Goal: Task Accomplishment & Management: Manage account settings

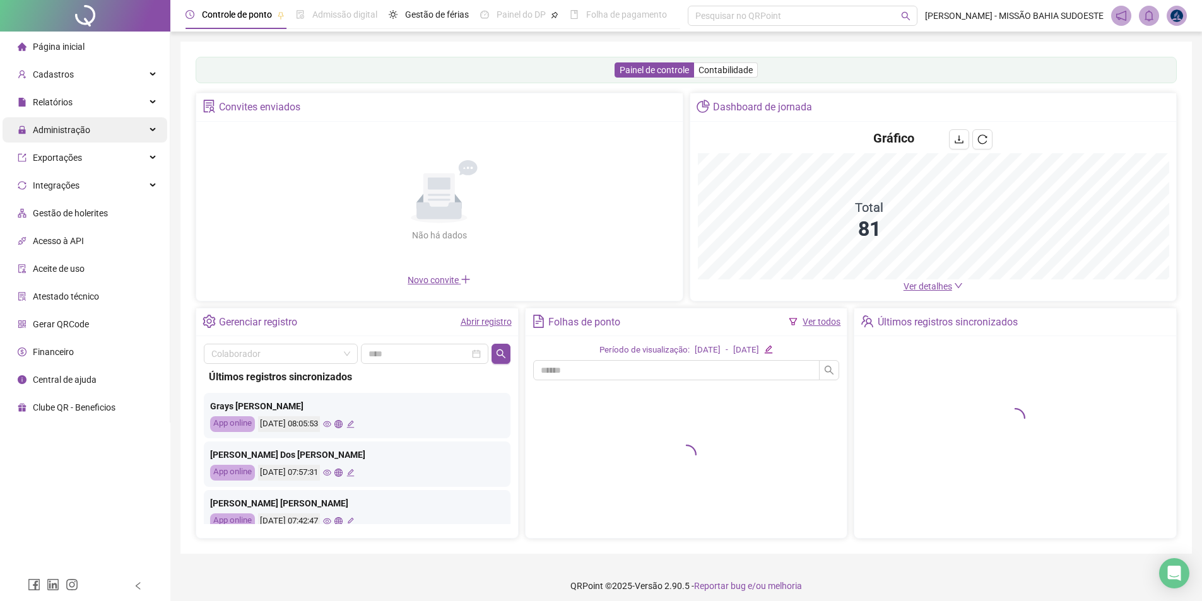
click at [78, 129] on span "Administração" at bounding box center [61, 130] width 57 height 10
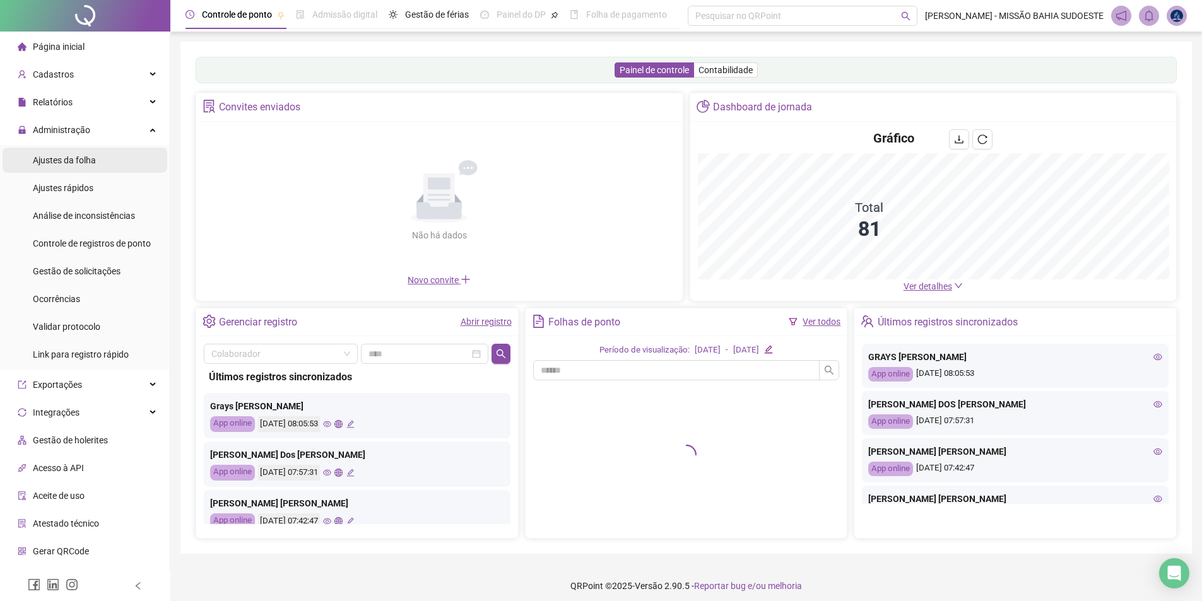
click at [86, 163] on span "Ajustes da folha" at bounding box center [64, 160] width 63 height 10
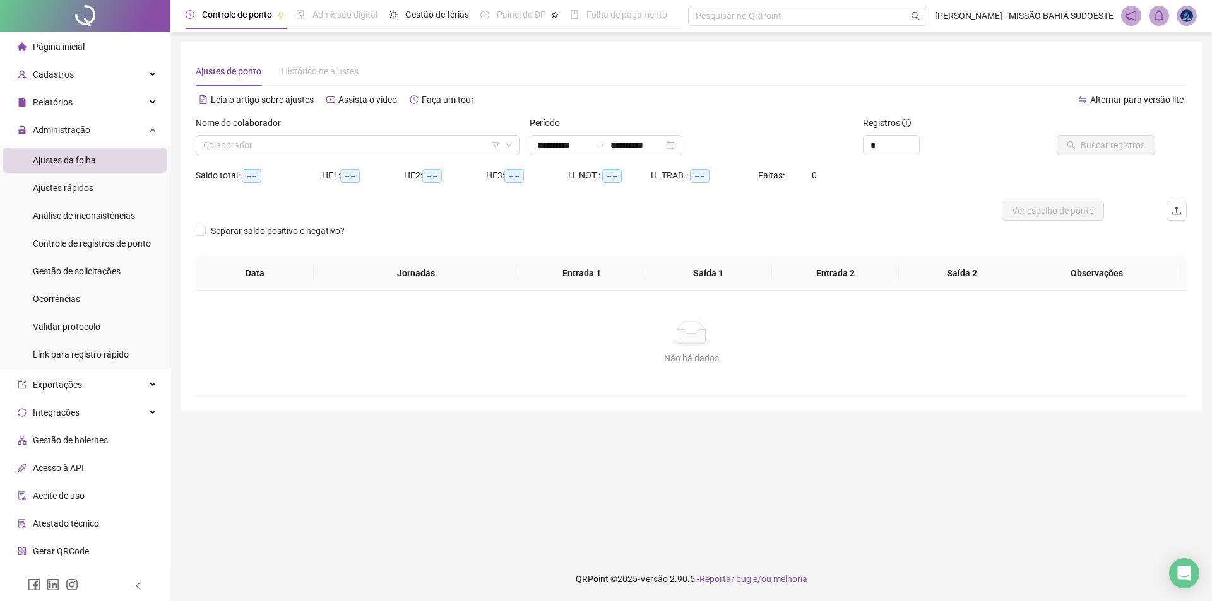
type input "**********"
click at [264, 146] on input "search" at bounding box center [351, 145] width 297 height 19
click at [110, 271] on span "Gestão de solicitações" at bounding box center [77, 271] width 88 height 10
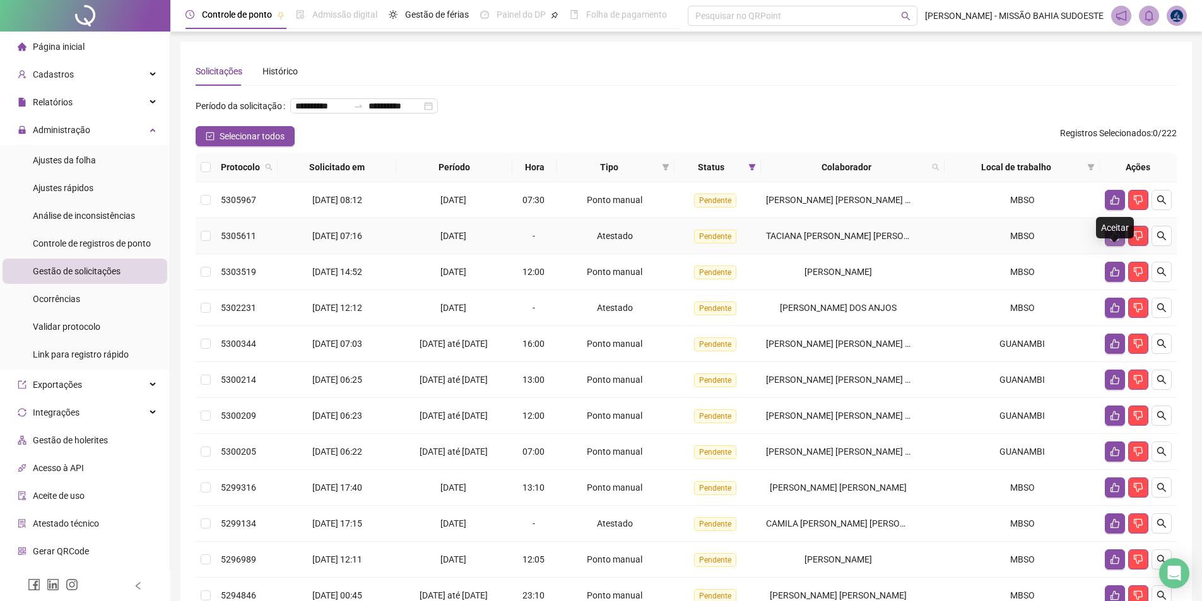
click at [1118, 241] on icon "like" at bounding box center [1115, 236] width 10 height 10
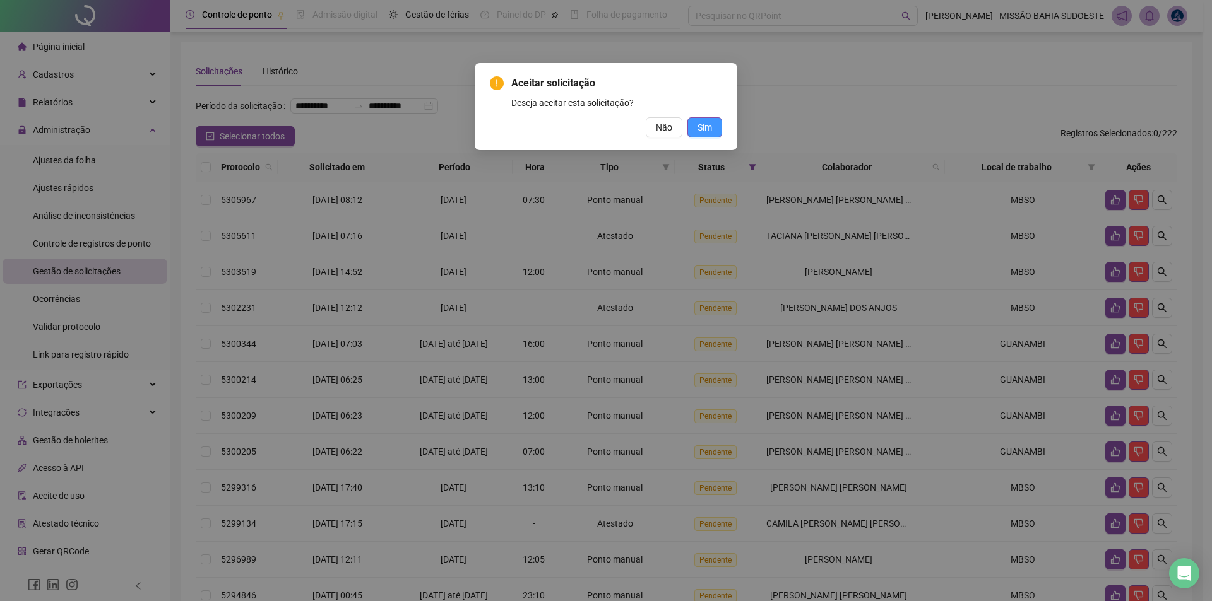
click at [707, 126] on span "Sim" at bounding box center [704, 128] width 15 height 14
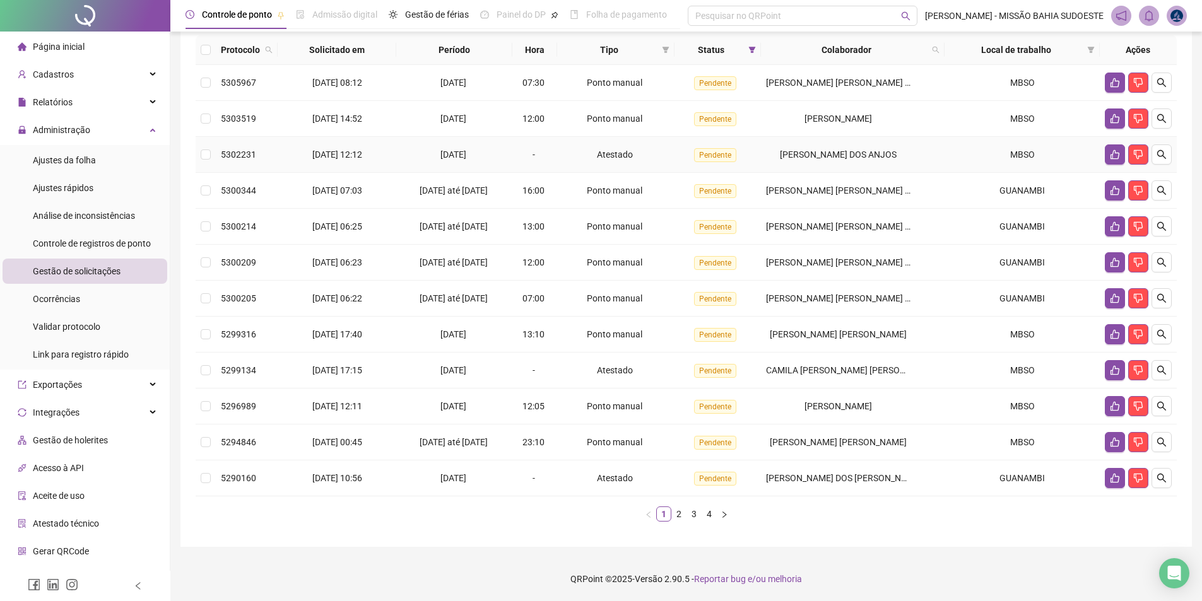
scroll to position [138, 0]
click at [1116, 403] on icon "like" at bounding box center [1115, 406] width 10 height 10
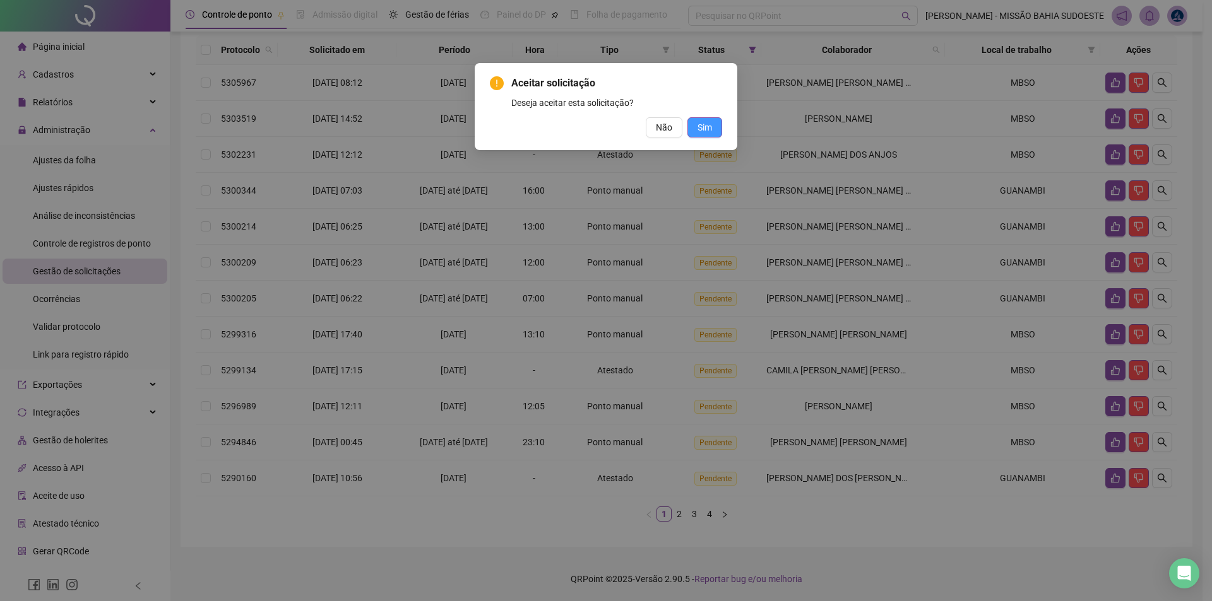
click at [706, 119] on button "Sim" at bounding box center [704, 127] width 35 height 20
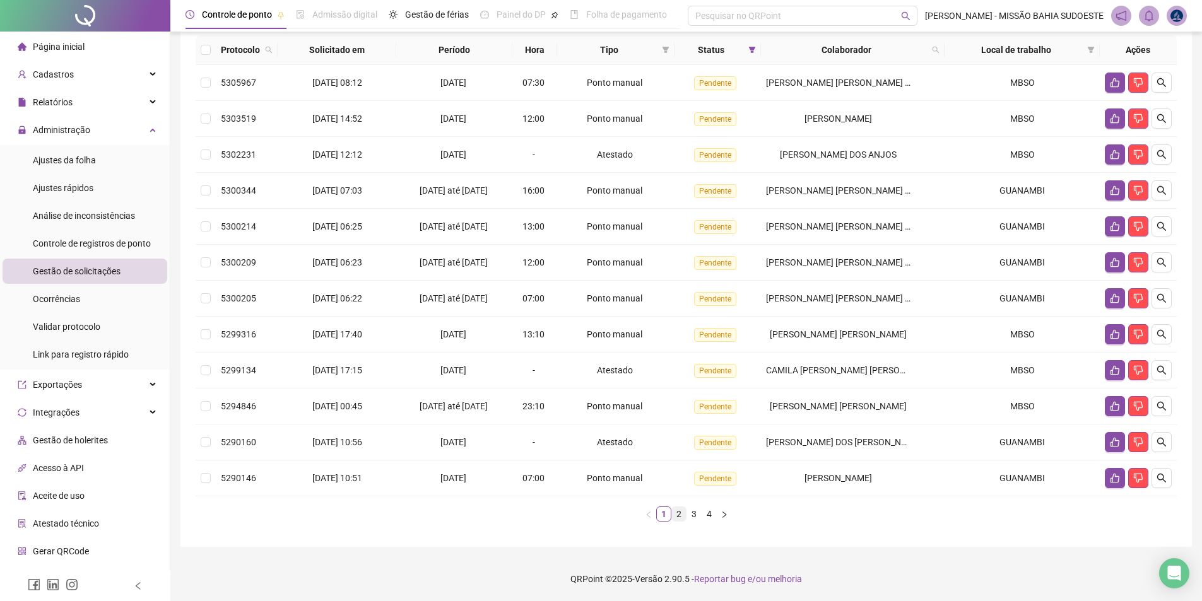
click at [677, 515] on link "2" at bounding box center [679, 514] width 14 height 14
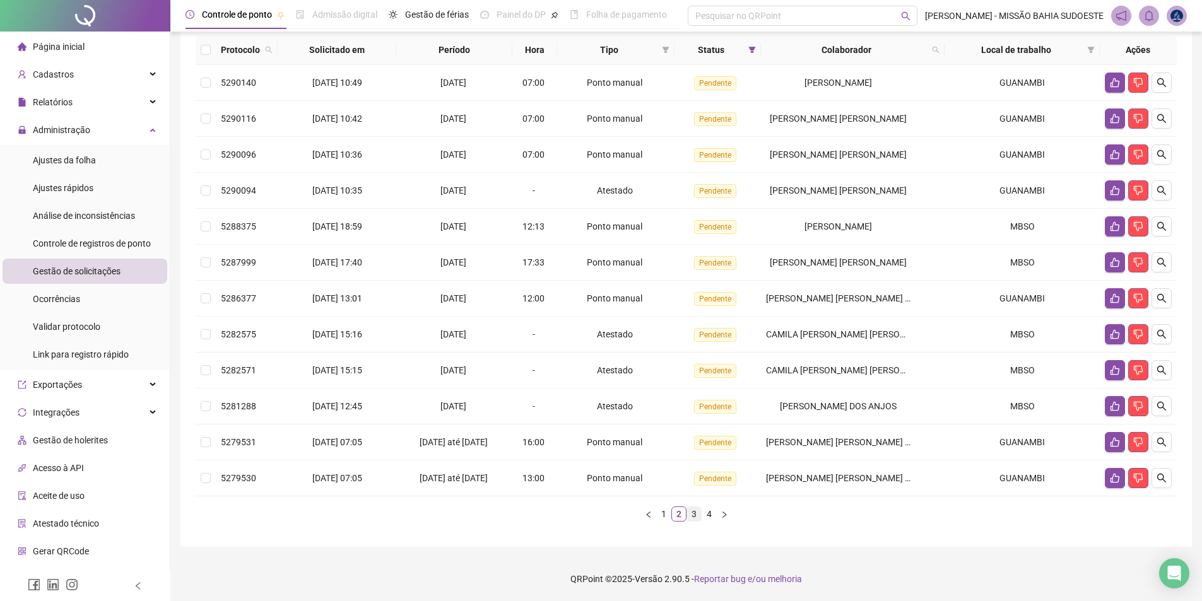
click at [692, 515] on link "3" at bounding box center [694, 514] width 14 height 14
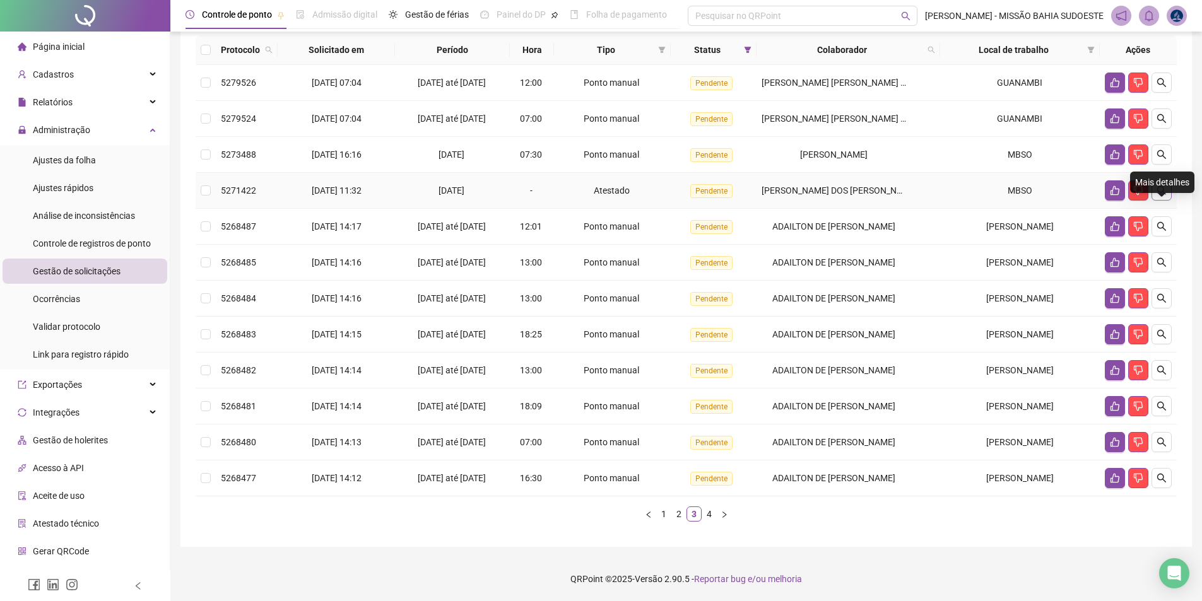
click at [1162, 191] on icon "search" at bounding box center [1162, 191] width 10 height 10
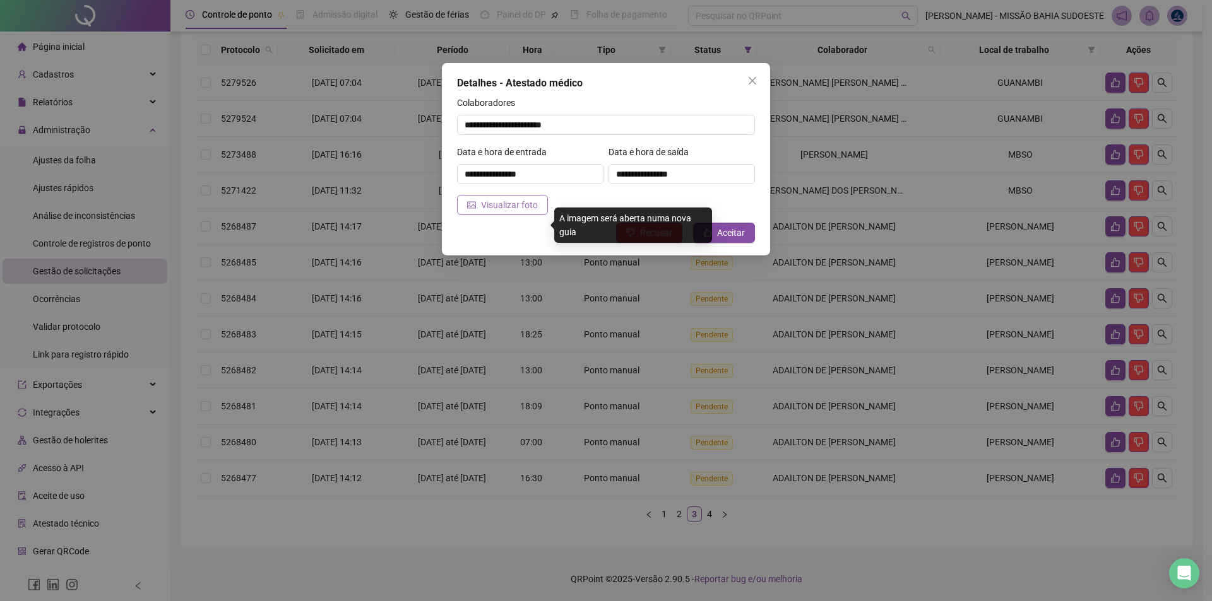
click at [523, 207] on span "Visualizar foto" at bounding box center [509, 205] width 57 height 14
click at [731, 230] on span "Aceitar" at bounding box center [731, 233] width 28 height 14
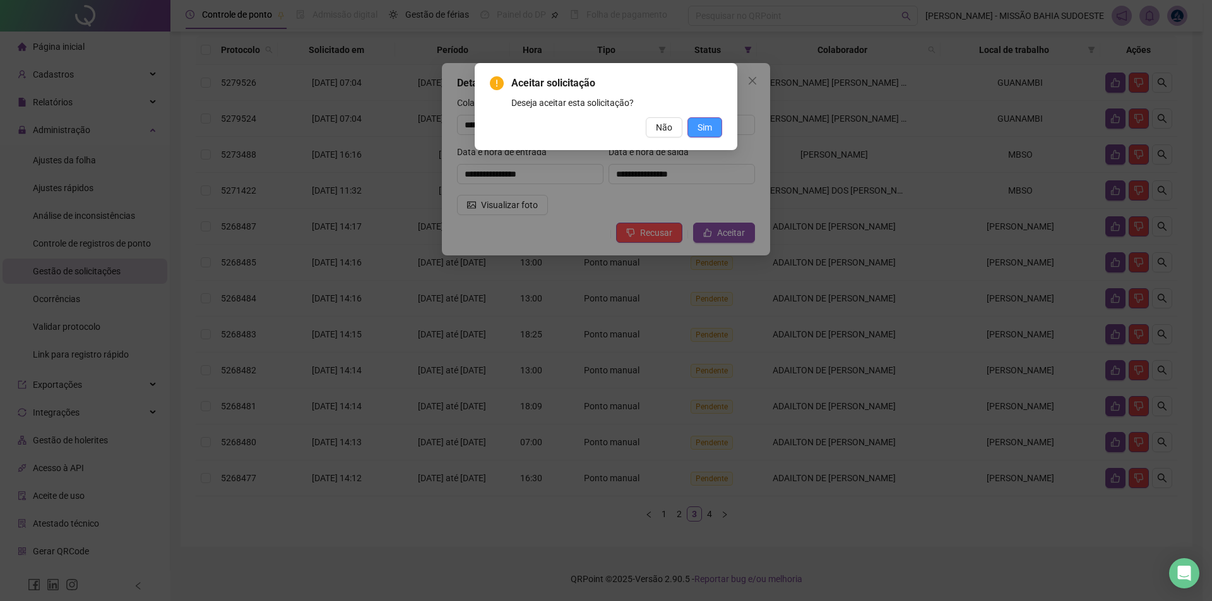
click at [706, 127] on span "Sim" at bounding box center [704, 128] width 15 height 14
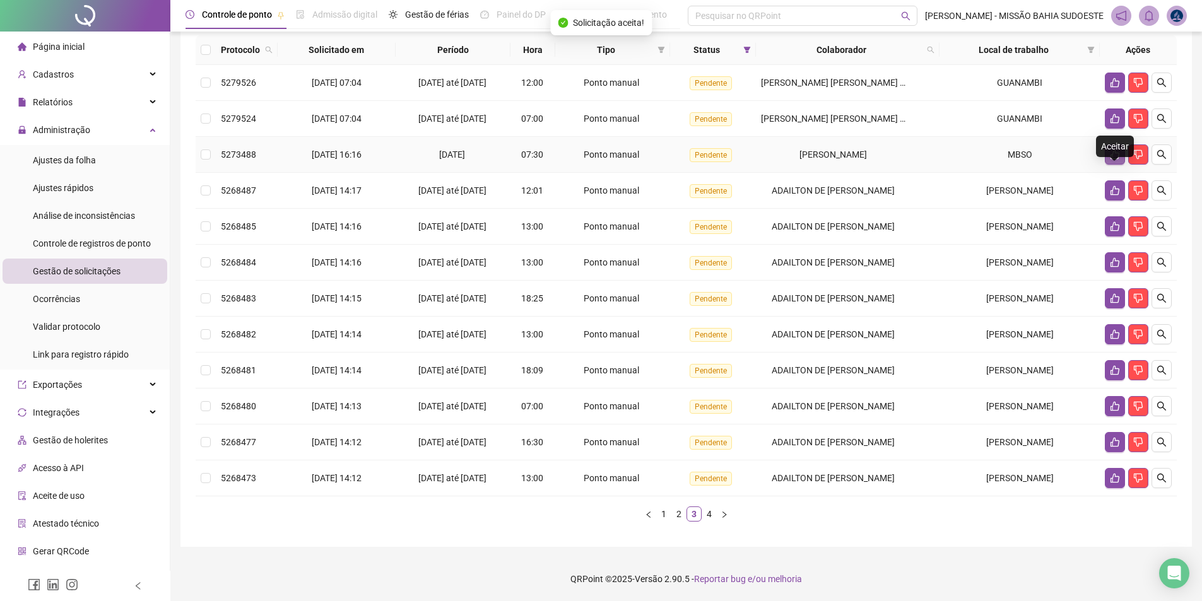
click at [1117, 155] on icon "like" at bounding box center [1115, 155] width 10 height 10
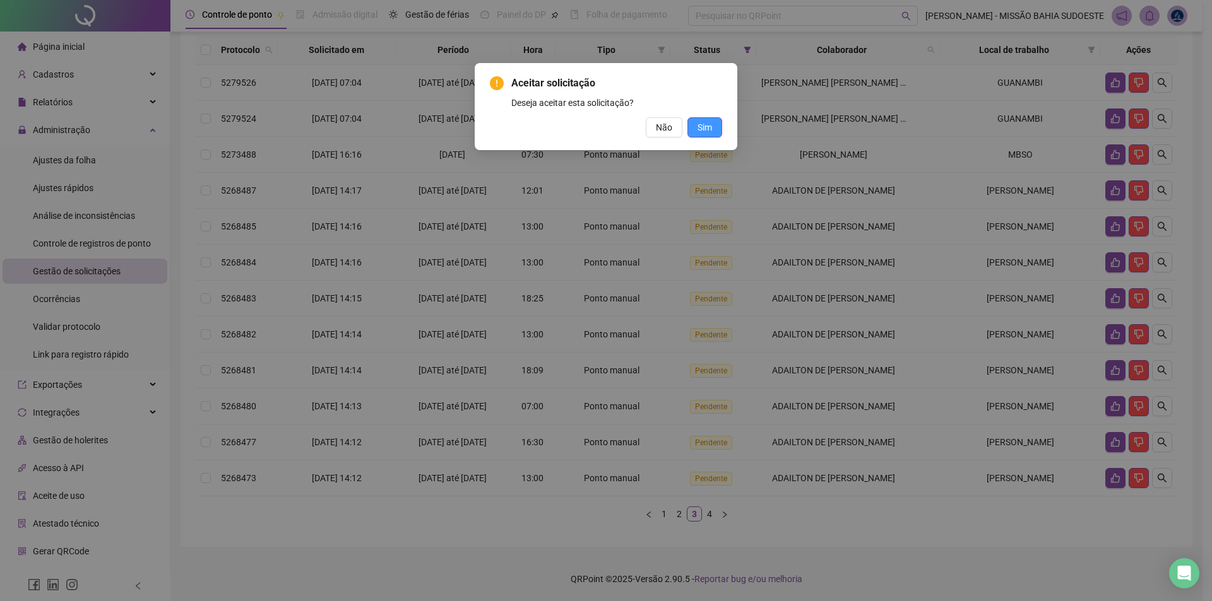
click at [711, 125] on span "Sim" at bounding box center [704, 128] width 15 height 14
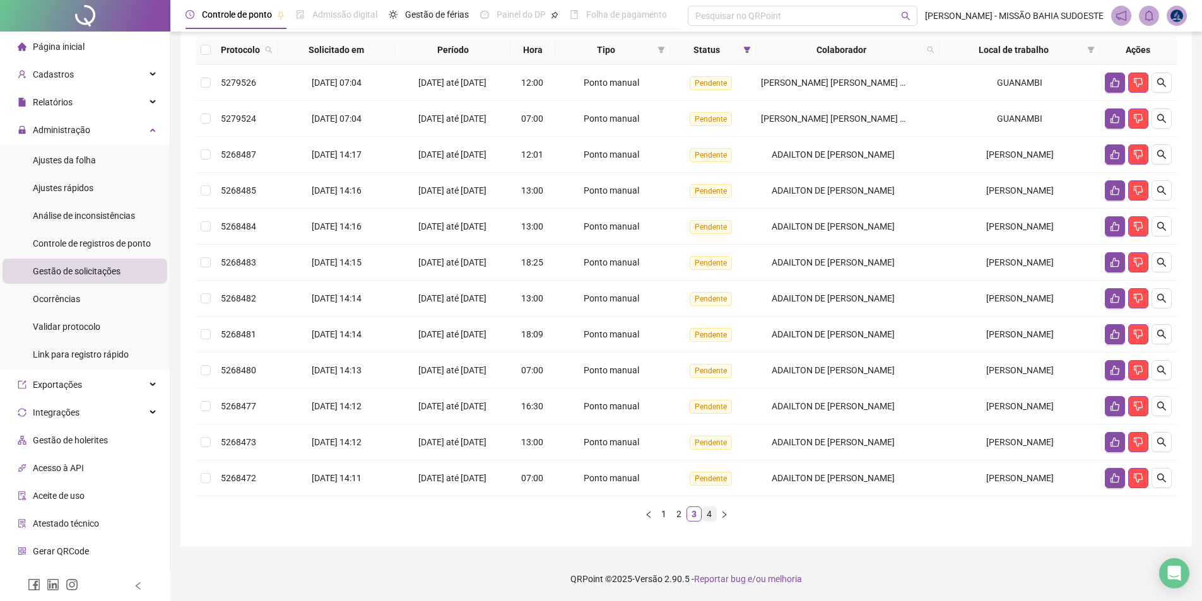
click at [709, 511] on link "4" at bounding box center [709, 514] width 14 height 14
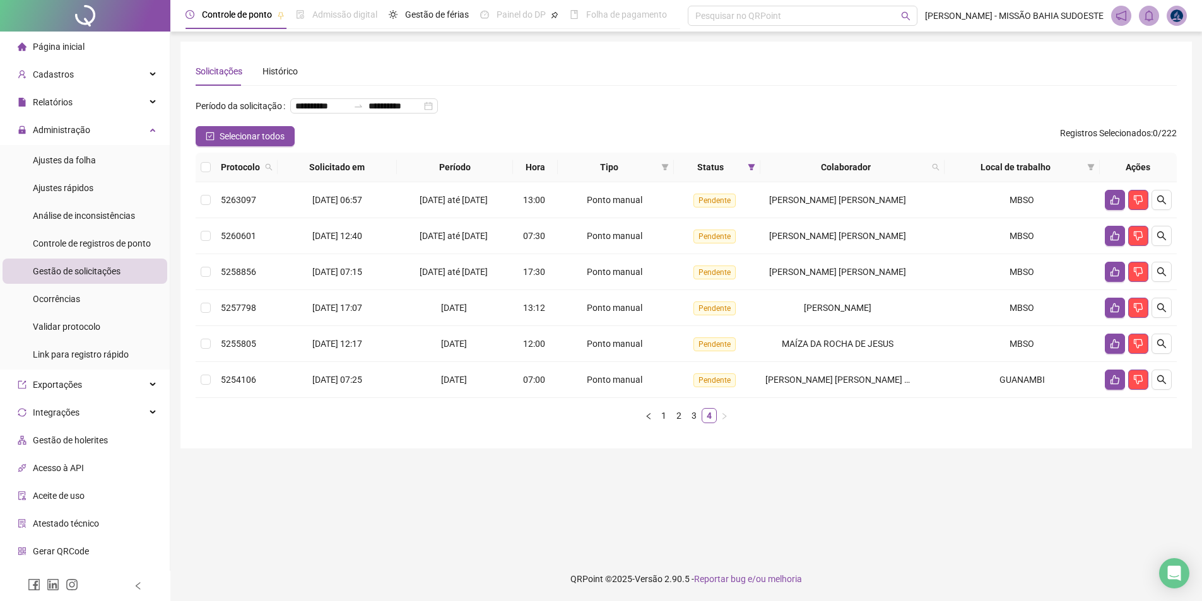
scroll to position [0, 0]
click at [1124, 313] on icon "like" at bounding box center [1125, 308] width 10 height 10
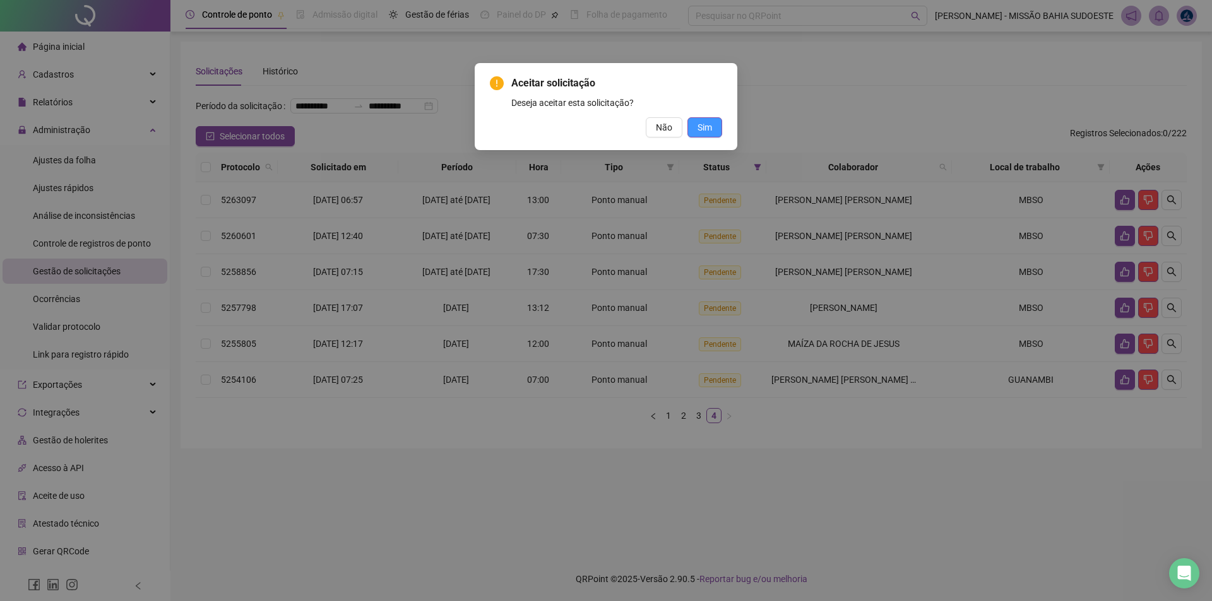
click at [704, 129] on span "Sim" at bounding box center [704, 128] width 15 height 14
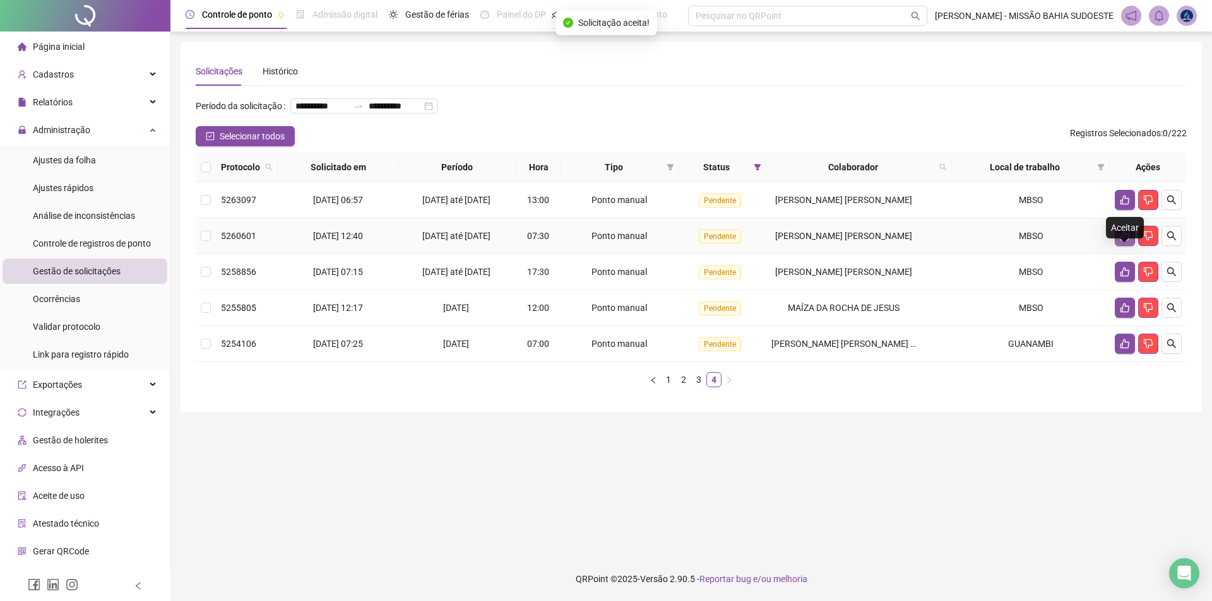
click at [1120, 241] on icon "like" at bounding box center [1125, 236] width 10 height 10
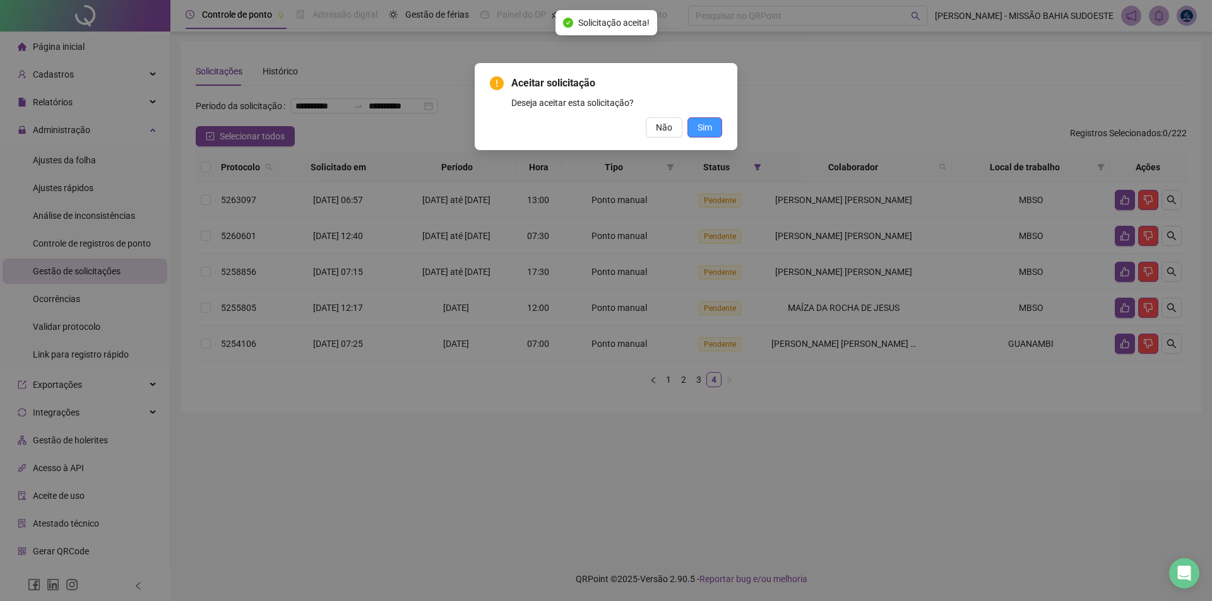
click at [707, 123] on span "Sim" at bounding box center [704, 128] width 15 height 14
click at [705, 126] on span "Sim" at bounding box center [704, 128] width 15 height 14
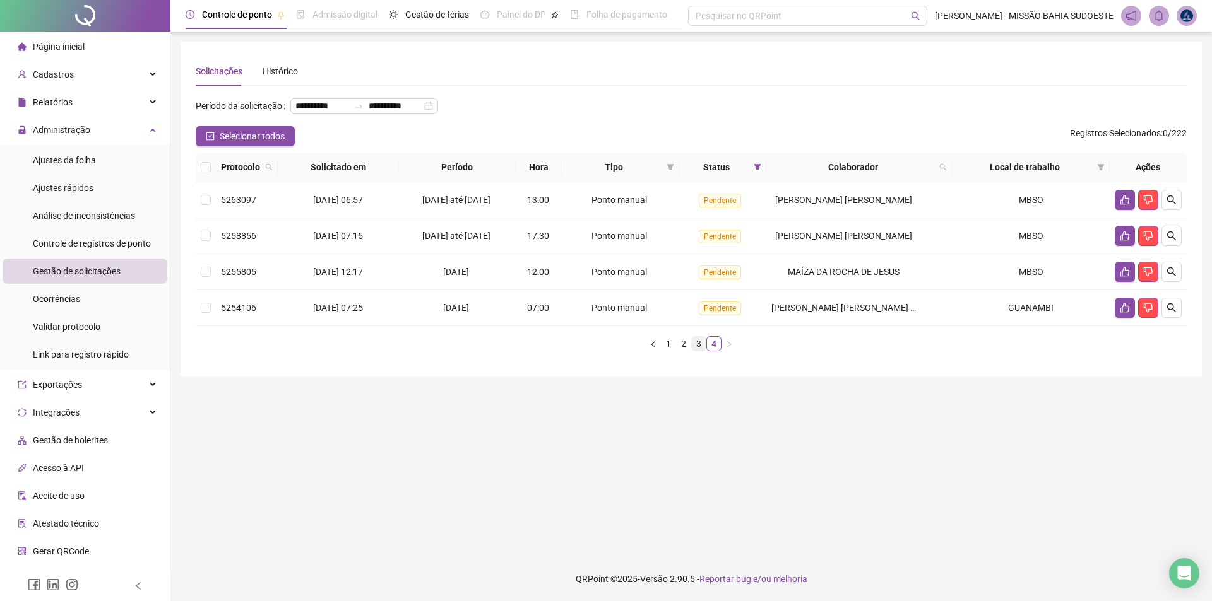
click at [699, 351] on link "3" at bounding box center [699, 344] width 14 height 14
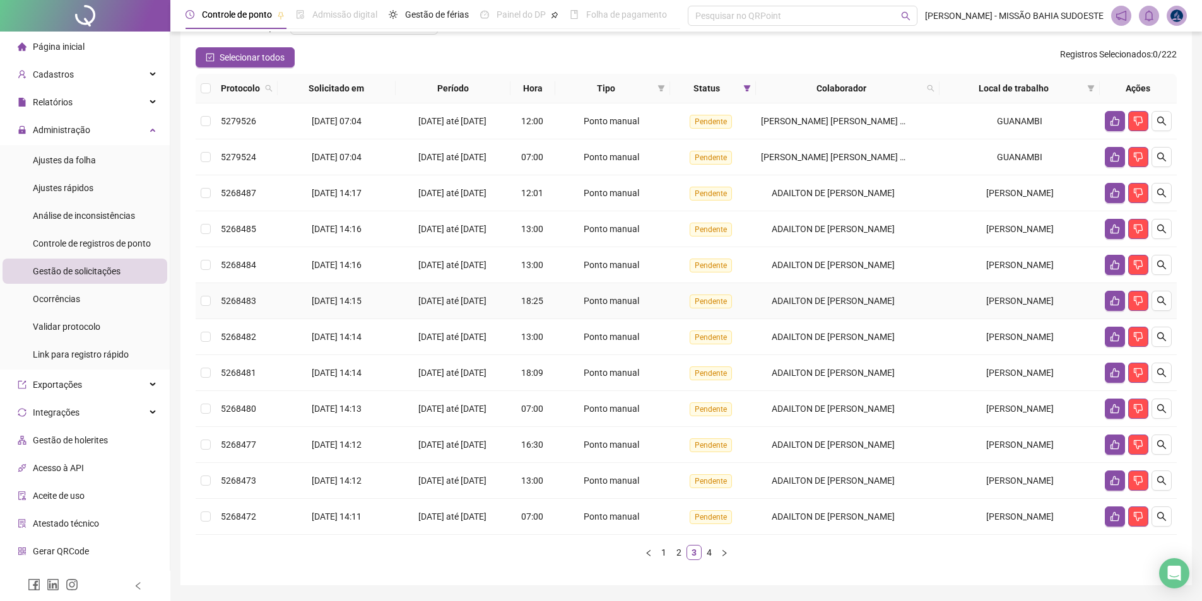
scroll to position [138, 0]
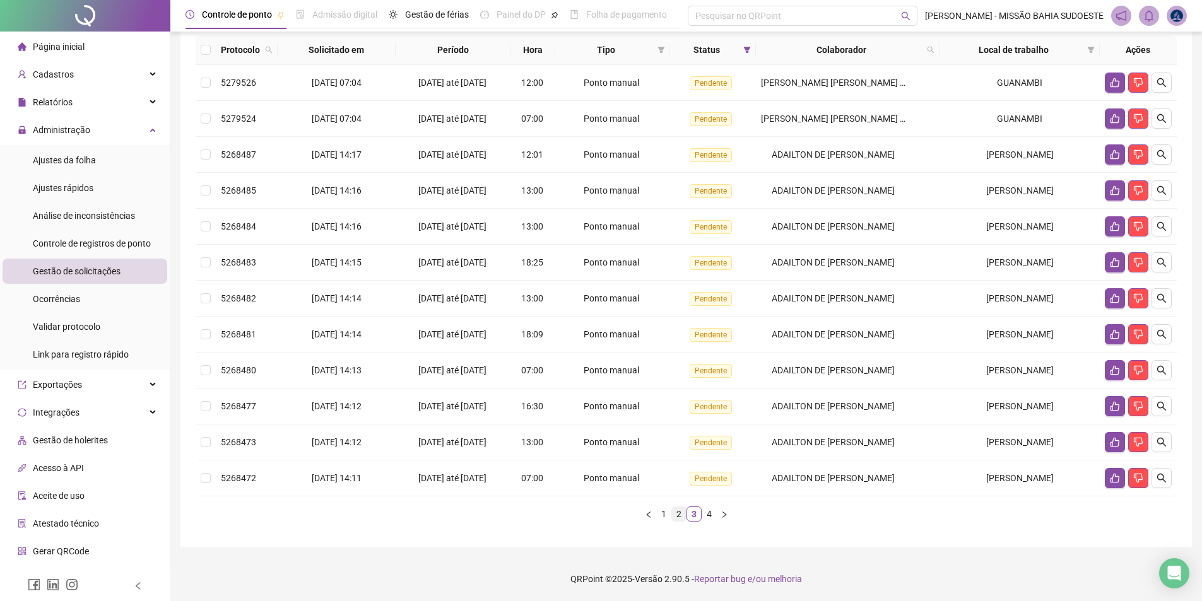
click at [679, 514] on link "2" at bounding box center [679, 514] width 14 height 14
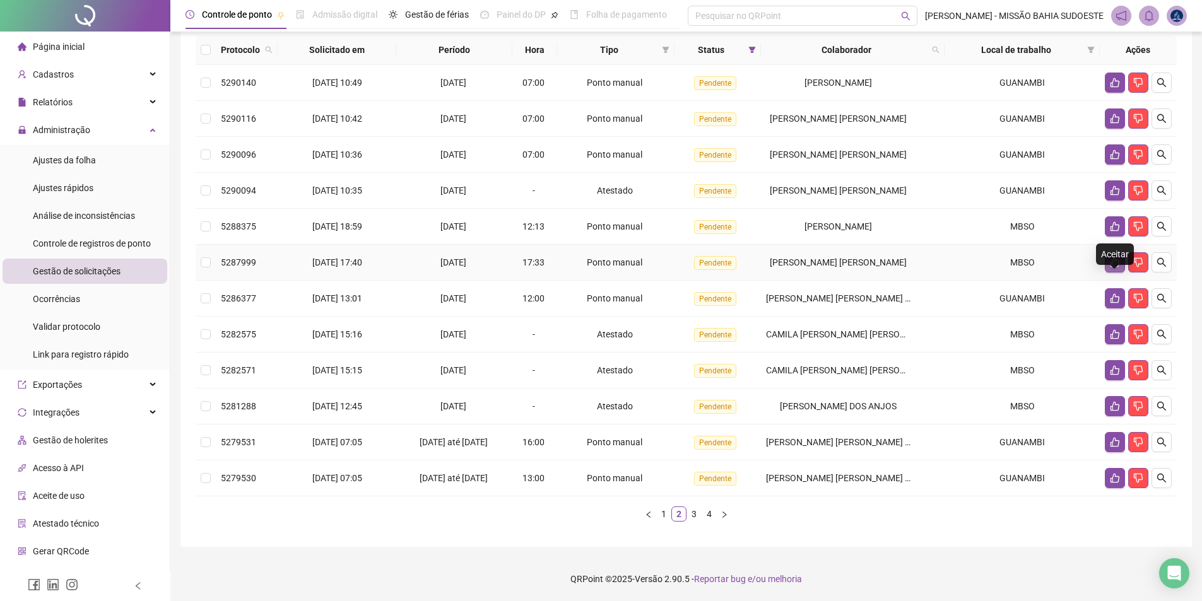
click at [1114, 259] on icon "like" at bounding box center [1115, 262] width 9 height 9
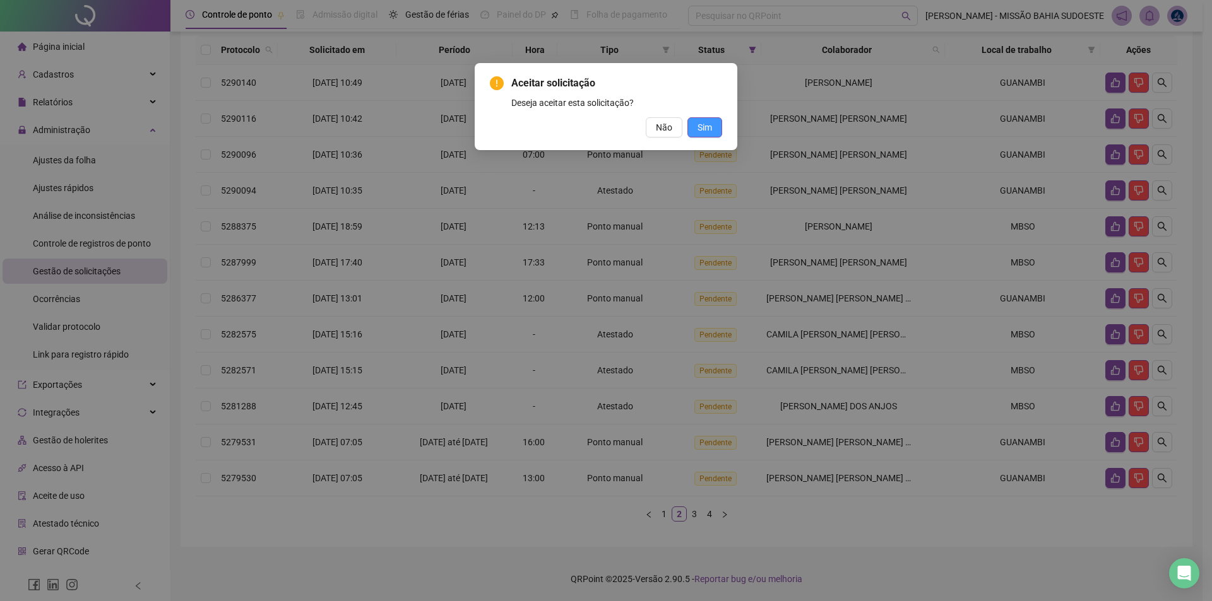
click at [707, 120] on button "Sim" at bounding box center [704, 127] width 35 height 20
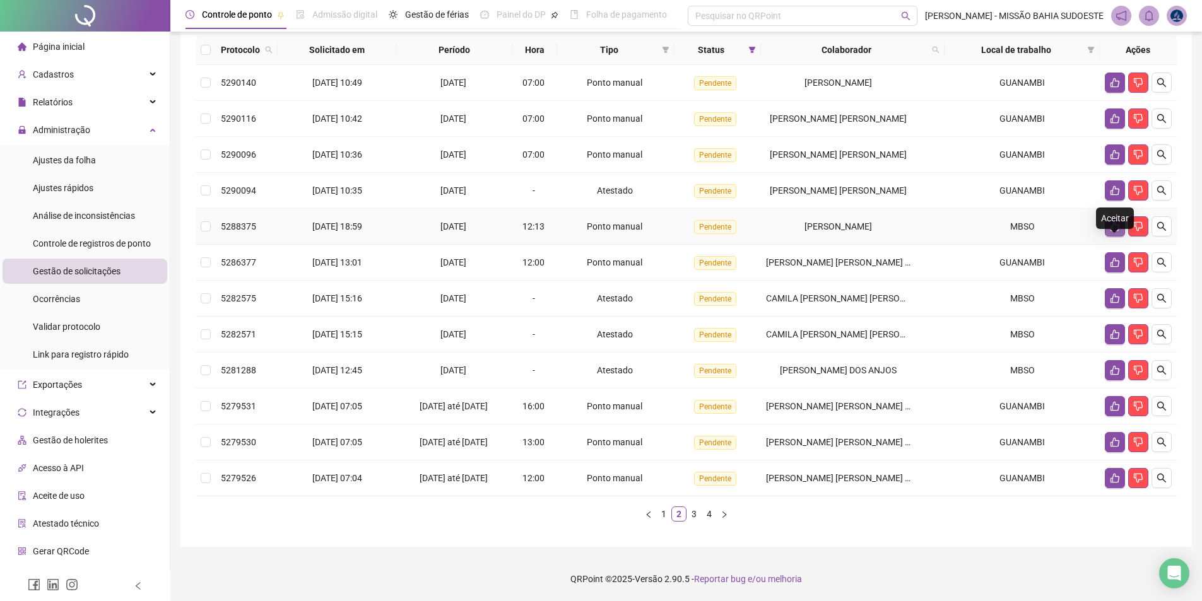
click at [1116, 231] on button "button" at bounding box center [1115, 226] width 20 height 20
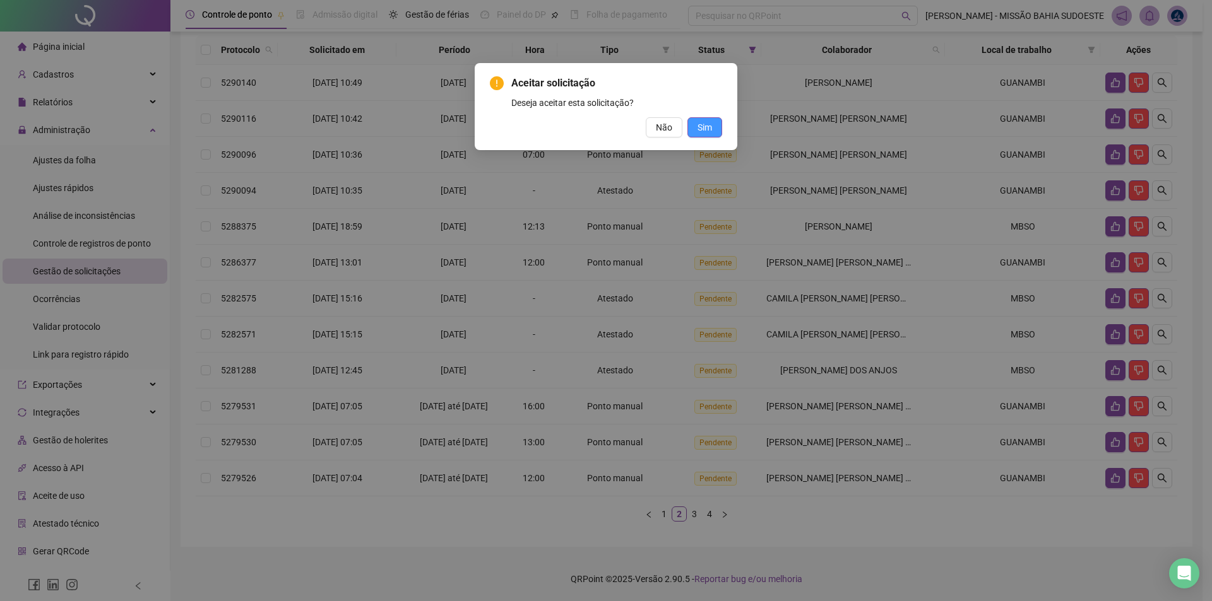
click at [716, 126] on button "Sim" at bounding box center [704, 127] width 35 height 20
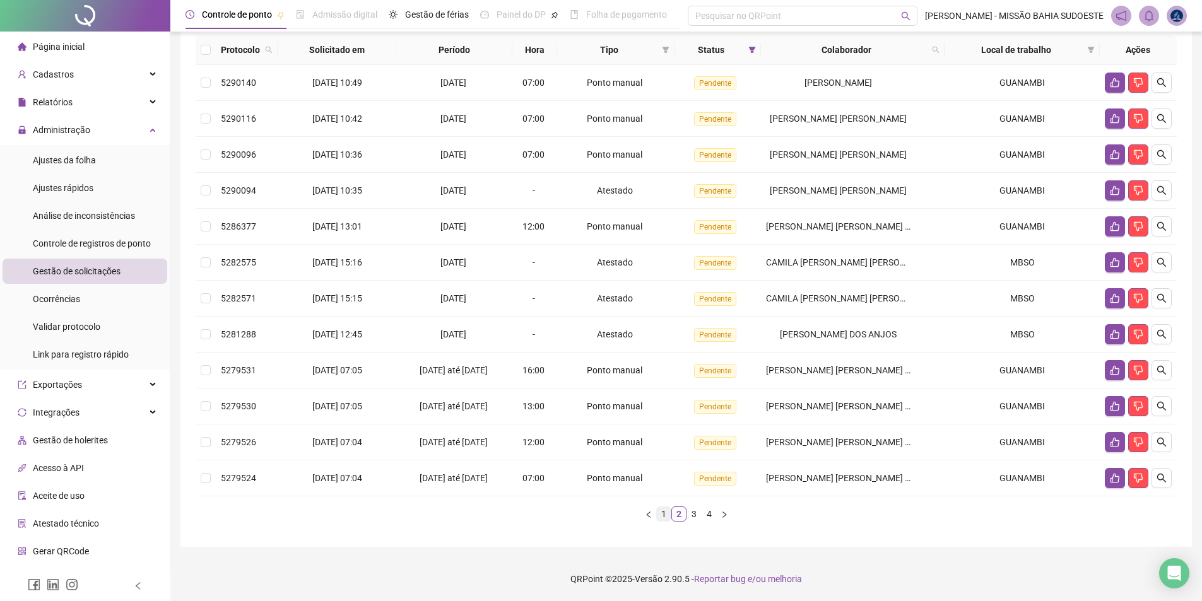
click at [661, 512] on link "1" at bounding box center [664, 514] width 14 height 14
